Goal: Information Seeking & Learning: Learn about a topic

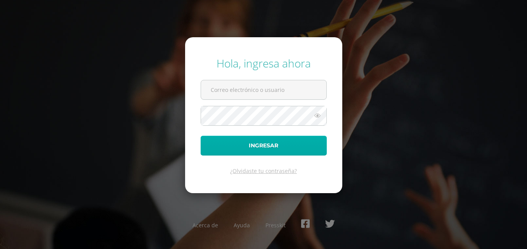
type input "2024016@fatima.edoo.gt"
click at [236, 146] on button "Ingresar" at bounding box center [264, 146] width 126 height 20
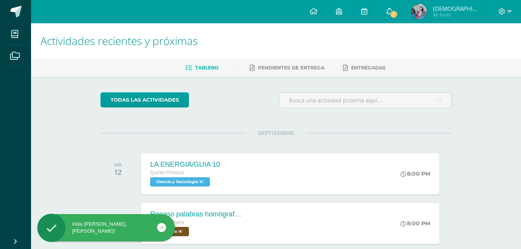
click at [398, 12] on span "1" at bounding box center [394, 14] width 9 height 9
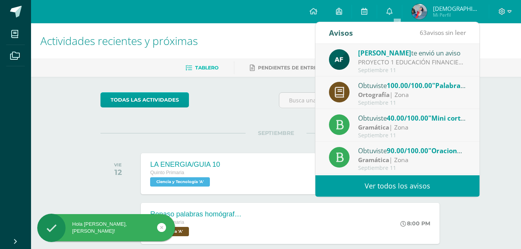
click at [408, 59] on div "PROYECTO 1 EDUCACIÓN FINANCIERA: Buenas tardes chicos, le comparto las instrucc…" at bounding box center [412, 62] width 108 height 9
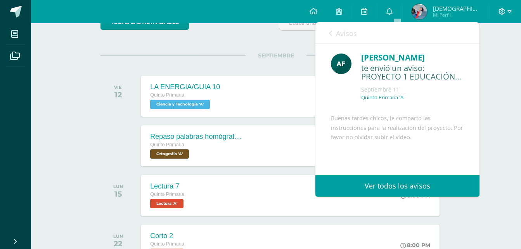
click at [113, 149] on div at bounding box center [120, 145] width 39 height 41
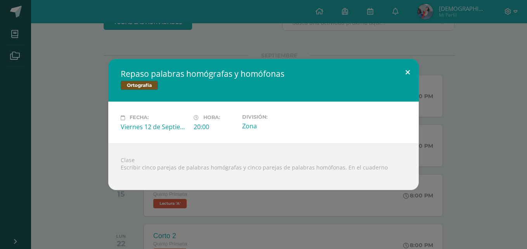
click at [411, 78] on button at bounding box center [408, 72] width 22 height 26
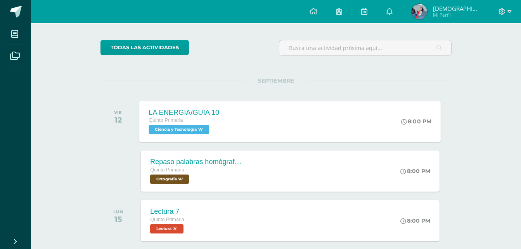
scroll to position [39, 0]
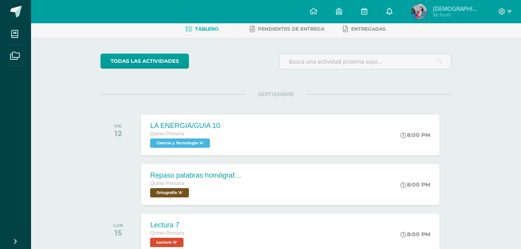
click at [401, 9] on link "0" at bounding box center [389, 11] width 25 height 23
click at [180, 100] on div "SEPTIEMBRE VIE 12 LA ENERGIA/GUIA 10 Quinto Primaria Ciencia y Tecnología 'A' 8…" at bounding box center [276, 125] width 351 height 62
click at [175, 144] on span "Ciencia y Tecnología 'A'" at bounding box center [179, 143] width 61 height 9
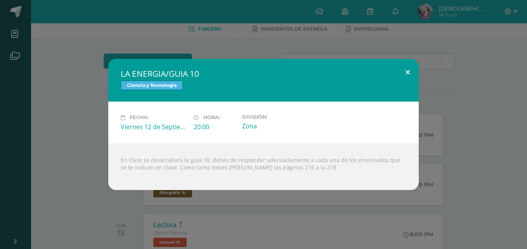
click at [406, 71] on button at bounding box center [408, 72] width 22 height 26
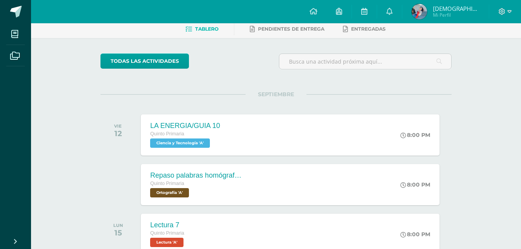
click at [393, 8] on icon at bounding box center [390, 11] width 6 height 7
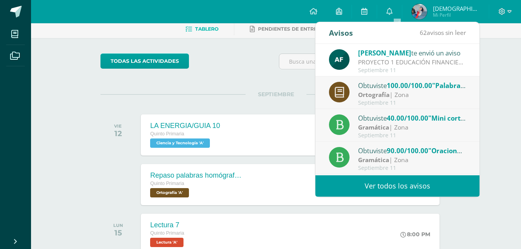
click at [417, 61] on div "PROYECTO 1 EDUCACIÓN FINANCIERA: Buenas tardes chicos, le comparto las instrucc…" at bounding box center [412, 62] width 108 height 9
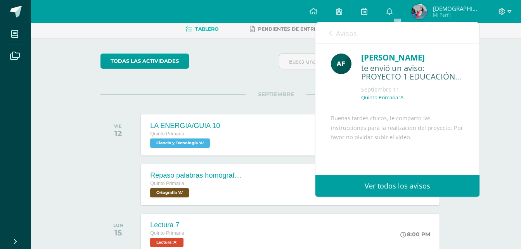
click at [331, 33] on icon at bounding box center [330, 33] width 3 height 6
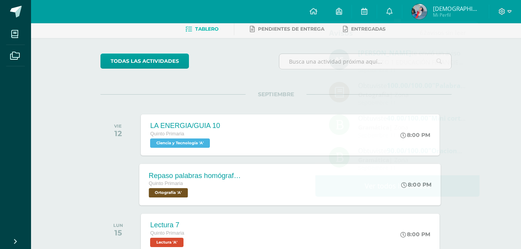
click at [181, 190] on span "Ortografía 'A'" at bounding box center [168, 192] width 39 height 9
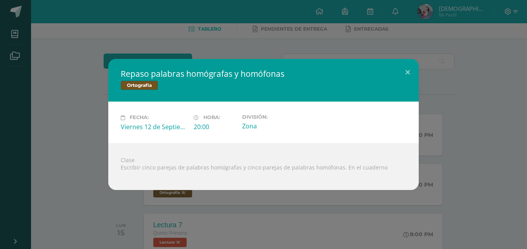
drag, startPoint x: 115, startPoint y: 194, endPoint x: 120, endPoint y: 191, distance: 5.2
click at [116, 194] on div "Repaso palabras homógrafas y homófonas Ortografía Fecha: [DATE] Hora: 20:00 Div…" at bounding box center [263, 124] width 527 height 249
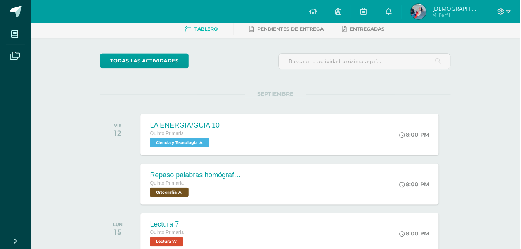
click at [182, 143] on span "Ciencia y Tecnología 'A'" at bounding box center [180, 143] width 60 height 9
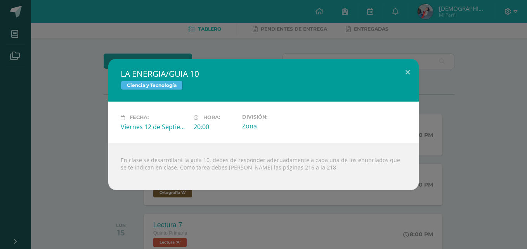
click at [77, 149] on div "LA ENERGIA/GUIA 10 Ciencia y Tecnología Fecha: [DATE] Hora: 20:00 División:" at bounding box center [263, 124] width 521 height 131
